Goal: Use online tool/utility

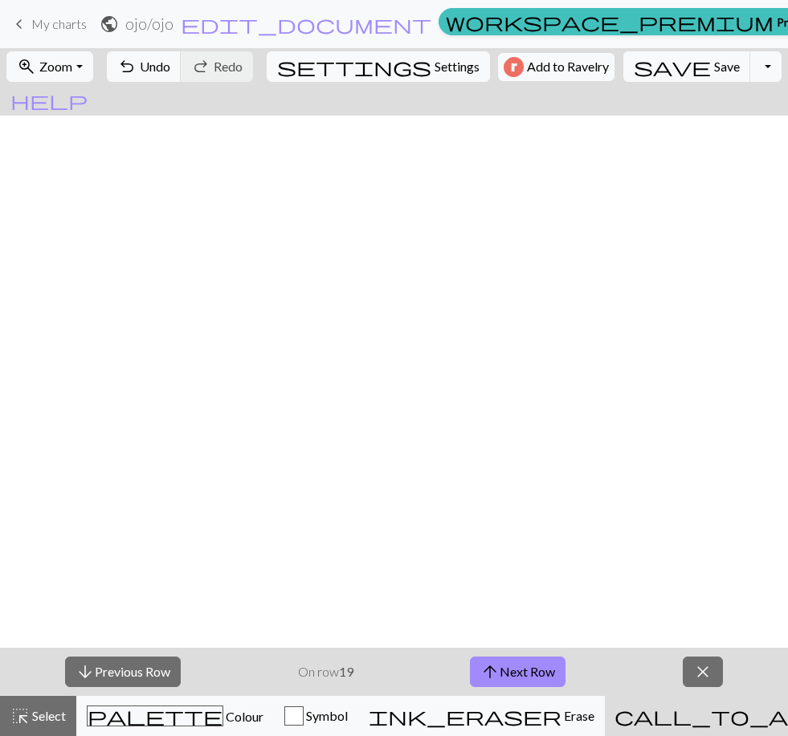
click at [121, 672] on button "arrow_downward Previous Row" at bounding box center [123, 672] width 116 height 31
click at [121, 673] on button "arrow_downward Previous Row" at bounding box center [123, 672] width 116 height 31
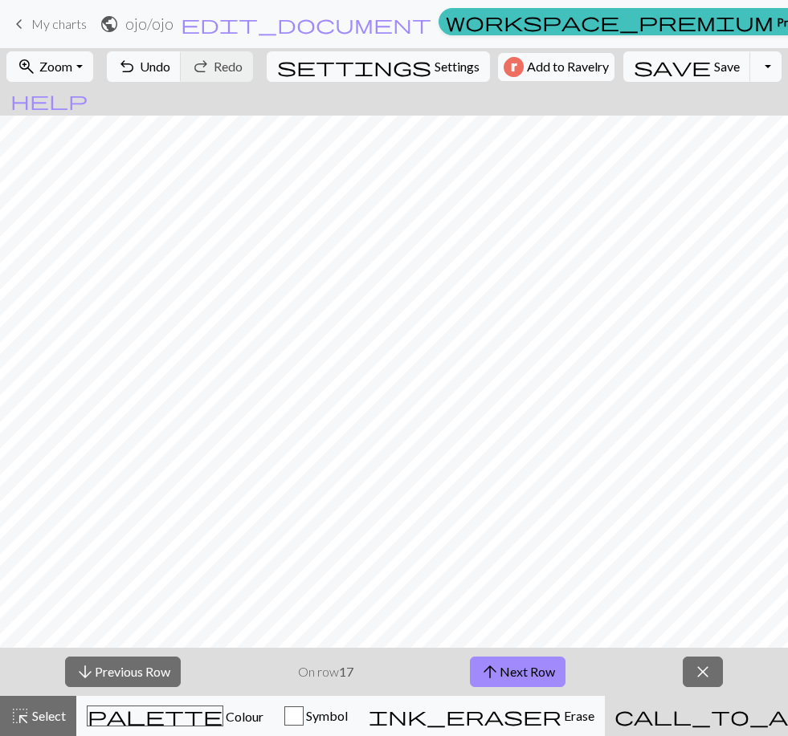
click at [121, 673] on button "arrow_downward Previous Row" at bounding box center [123, 672] width 116 height 31
click at [120, 672] on button "arrow_downward Previous Row" at bounding box center [123, 672] width 116 height 31
click at [120, 674] on button "arrow_downward Previous Row" at bounding box center [123, 672] width 116 height 31
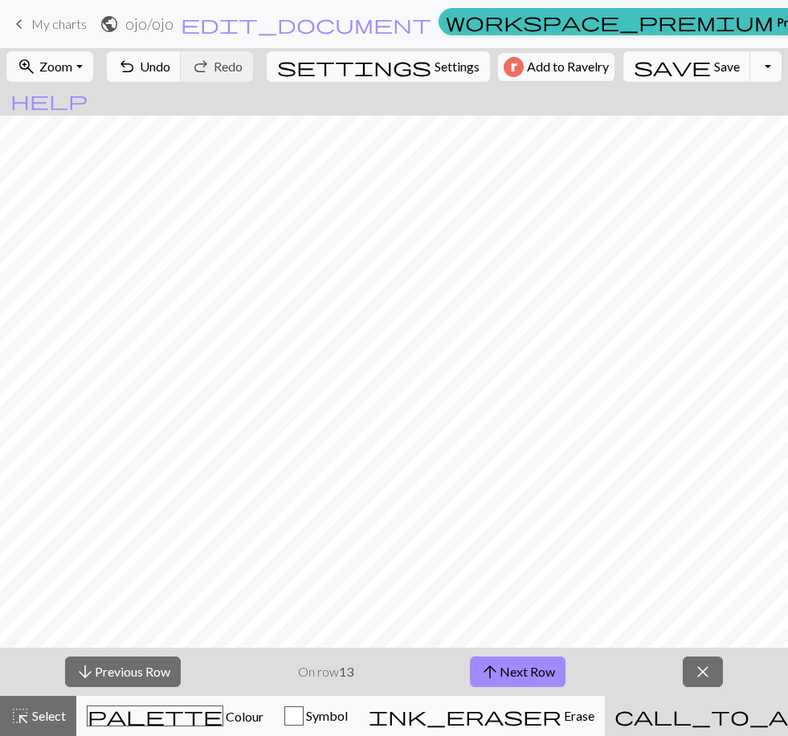
click at [120, 674] on button "arrow_downward Previous Row" at bounding box center [123, 672] width 116 height 31
click at [120, 670] on button "arrow_downward Previous Row" at bounding box center [123, 672] width 116 height 31
click at [120, 670] on button "arrow_downward Previous Row" at bounding box center [124, 672] width 116 height 31
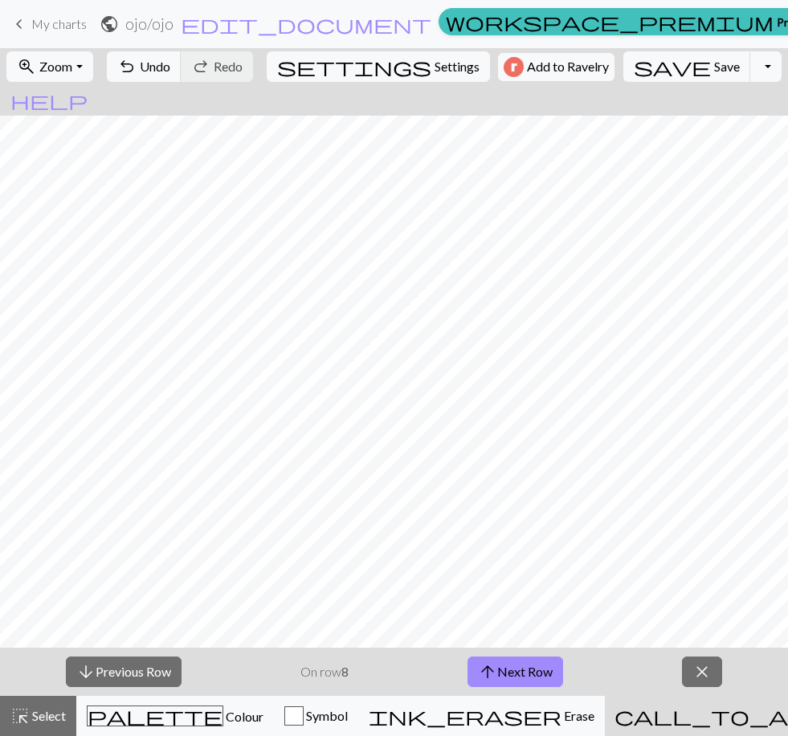
click at [120, 670] on button "arrow_downward Previous Row" at bounding box center [124, 672] width 116 height 31
click at [703, 670] on span "close" at bounding box center [701, 672] width 19 height 22
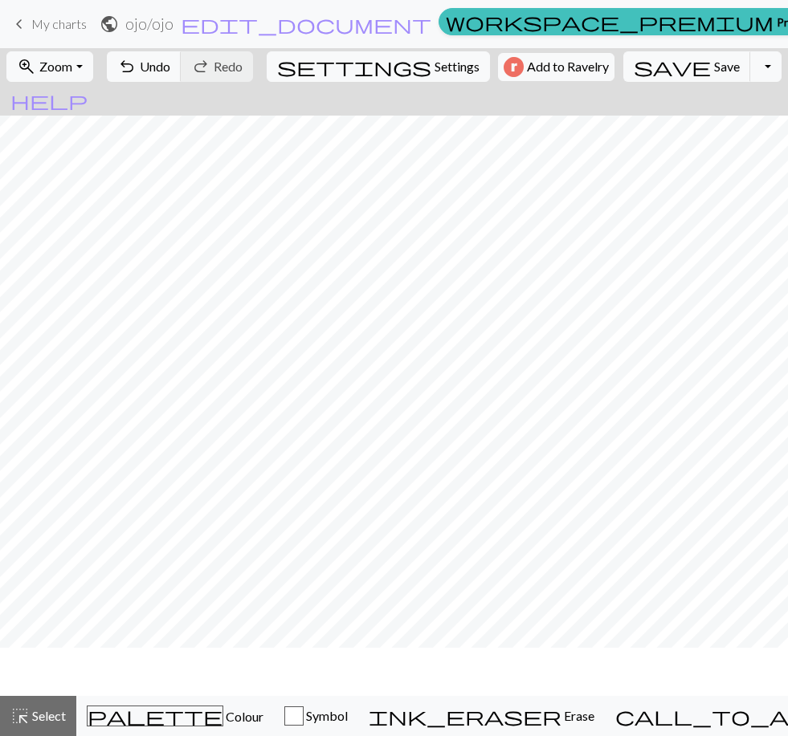
scroll to position [926, 0]
click at [650, 66] on span "save" at bounding box center [671, 66] width 77 height 22
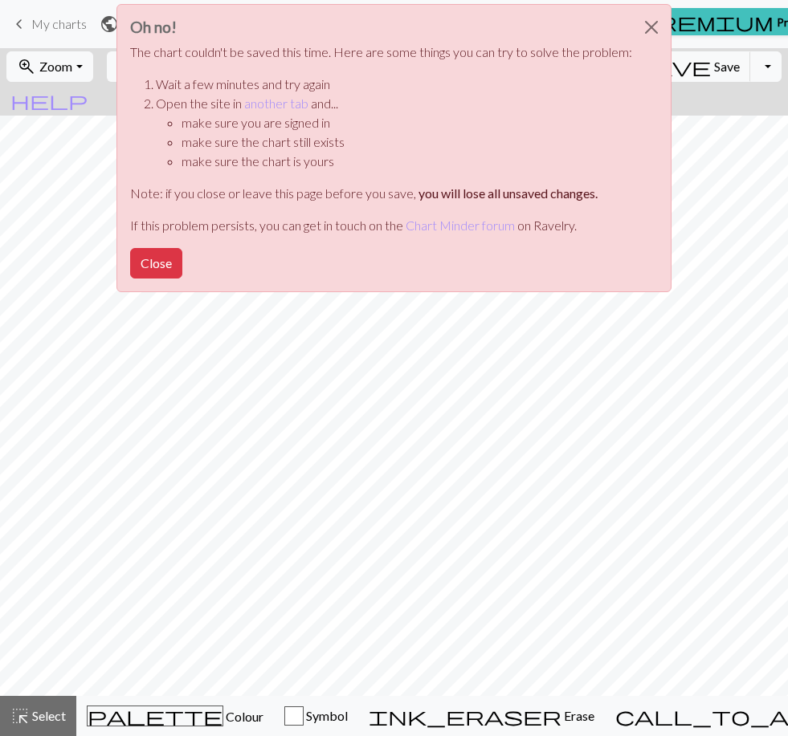
click at [654, 47] on button "Close" at bounding box center [651, 27] width 39 height 45
